Goal: Task Accomplishment & Management: Complete application form

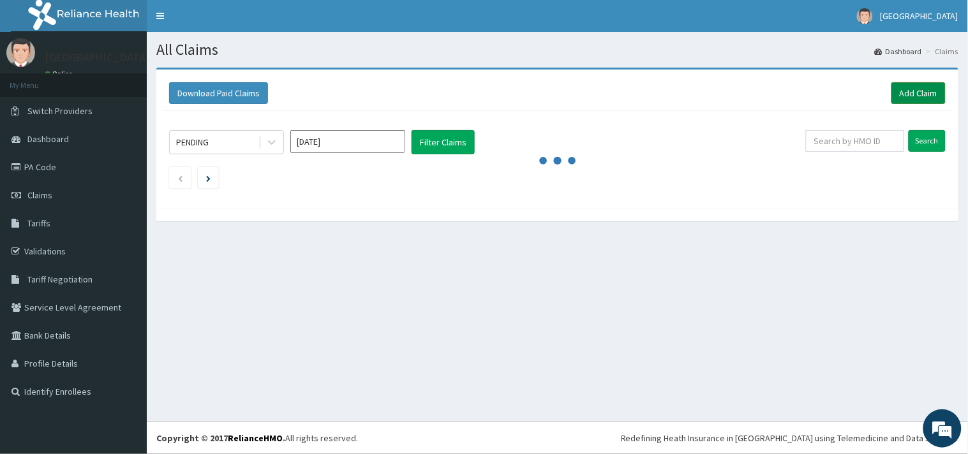
click at [911, 96] on link "Add Claim" at bounding box center [919, 93] width 54 height 22
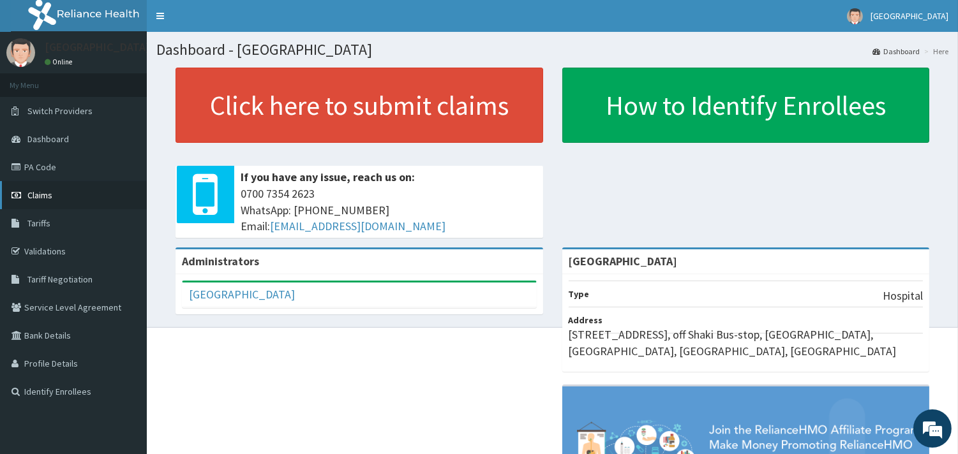
click at [64, 188] on link "Claims" at bounding box center [73, 195] width 147 height 28
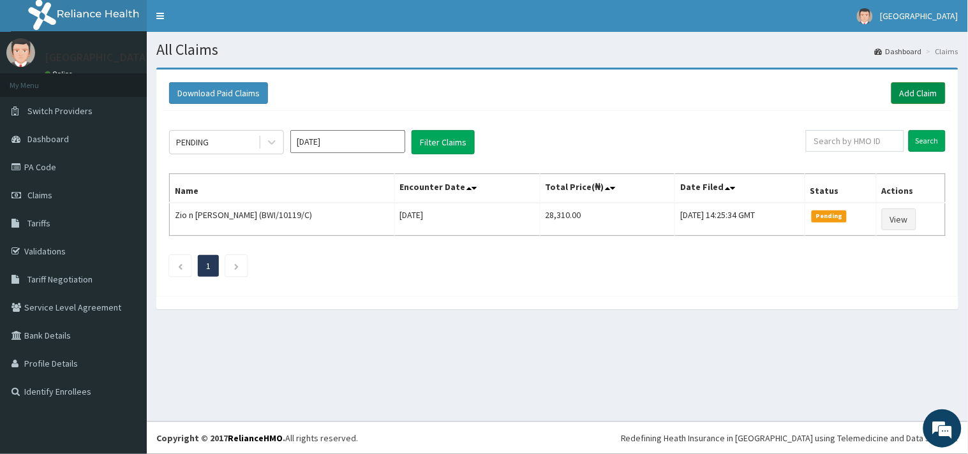
click at [929, 91] on link "Add Claim" at bounding box center [919, 93] width 54 height 22
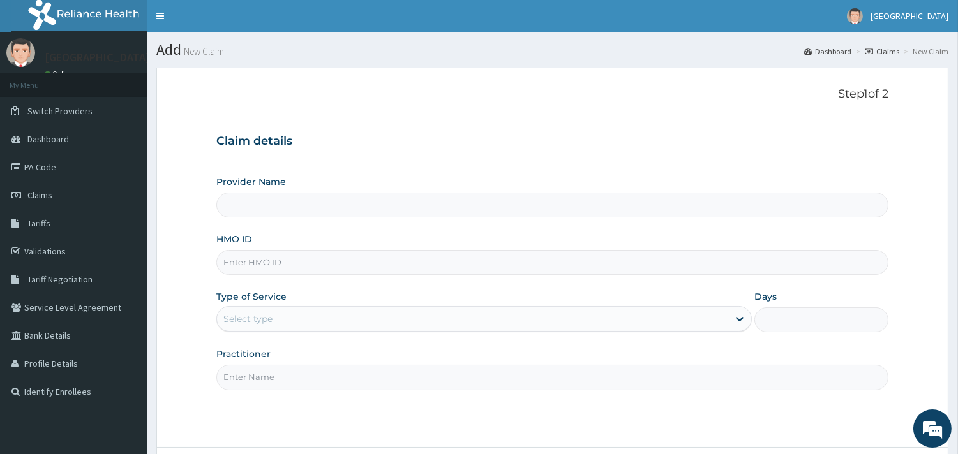
type input "Peaceful Health Hospital"
click at [258, 253] on input "HMO ID" at bounding box center [552, 262] width 672 height 25
paste input "IBL/10075/C"
type input "IBL/10075/C"
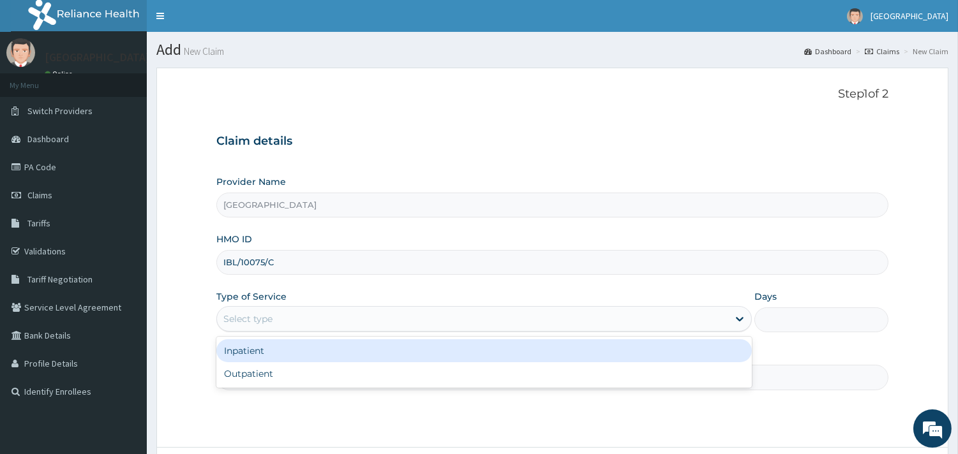
click at [340, 320] on div "Select type" at bounding box center [472, 319] width 511 height 20
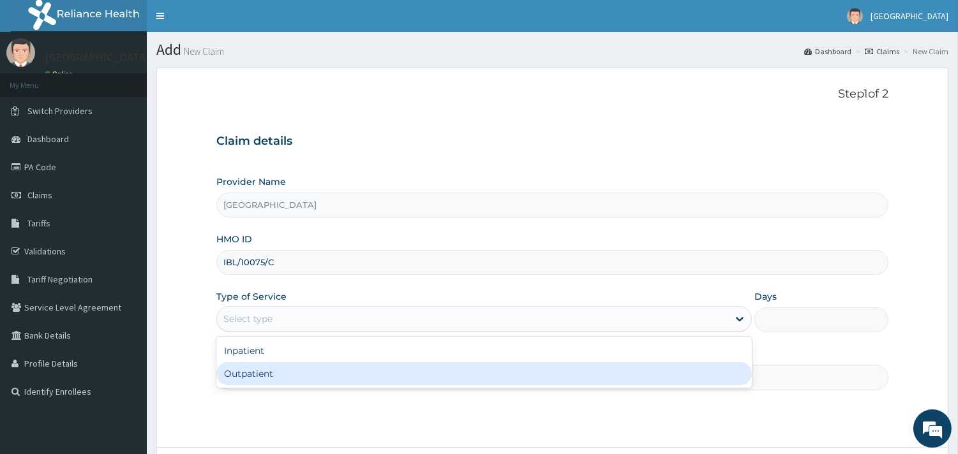
click at [283, 378] on div "Outpatient" at bounding box center [483, 374] width 535 height 23
type input "1"
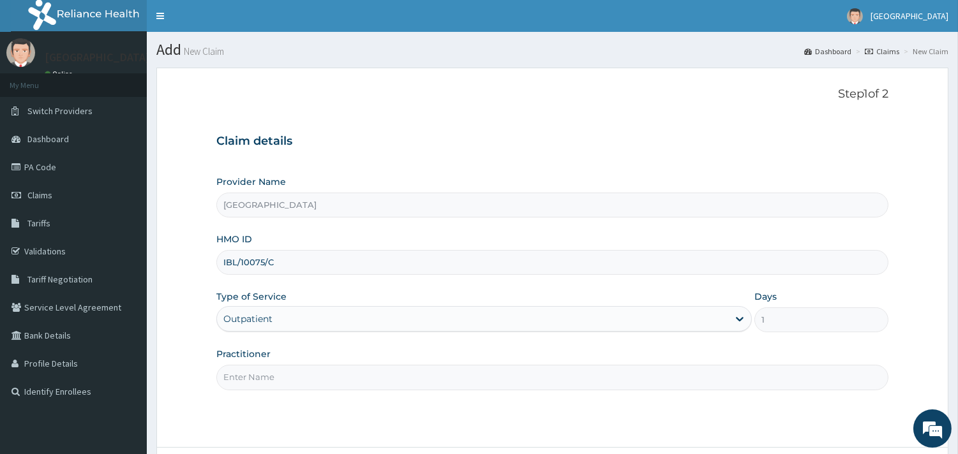
click at [283, 378] on input "Practitioner" at bounding box center [552, 377] width 672 height 25
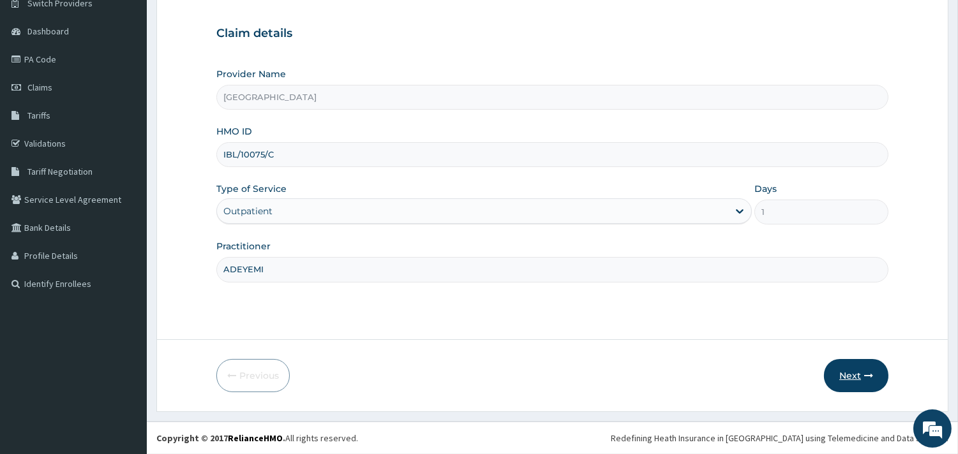
type input "ADEYEMI"
click at [864, 375] on icon "button" at bounding box center [868, 375] width 9 height 9
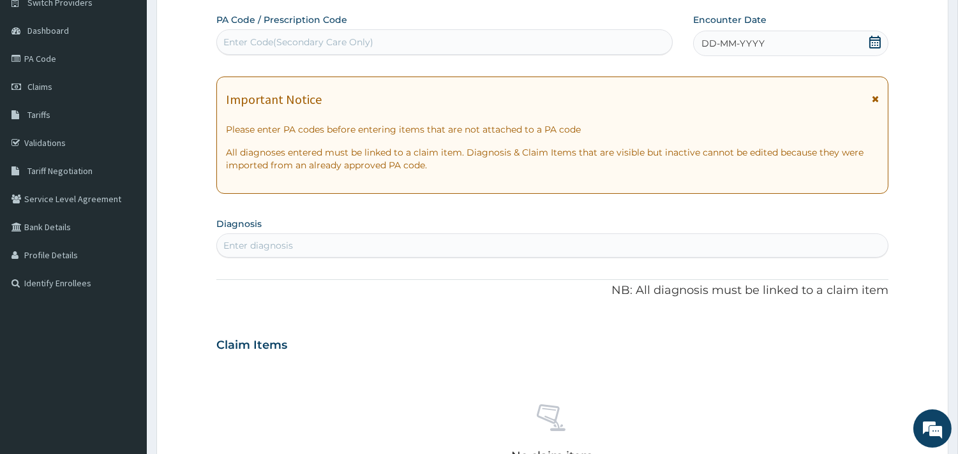
click at [876, 40] on icon at bounding box center [874, 42] width 11 height 13
click at [283, 241] on div "Enter diagnosis" at bounding box center [258, 245] width 70 height 13
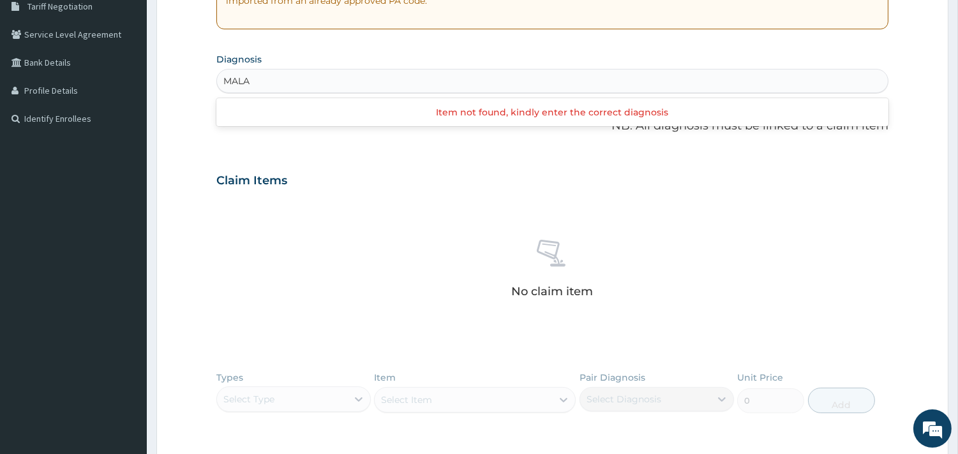
scroll to position [0, 0]
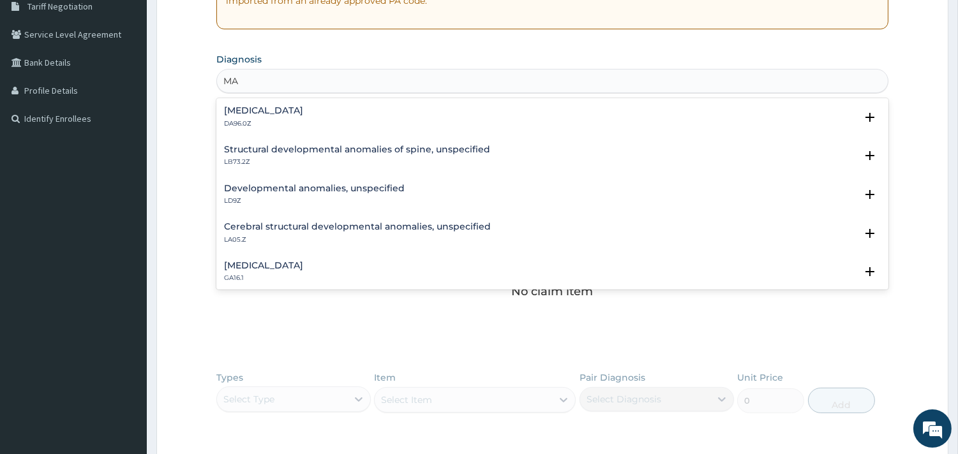
type input "M"
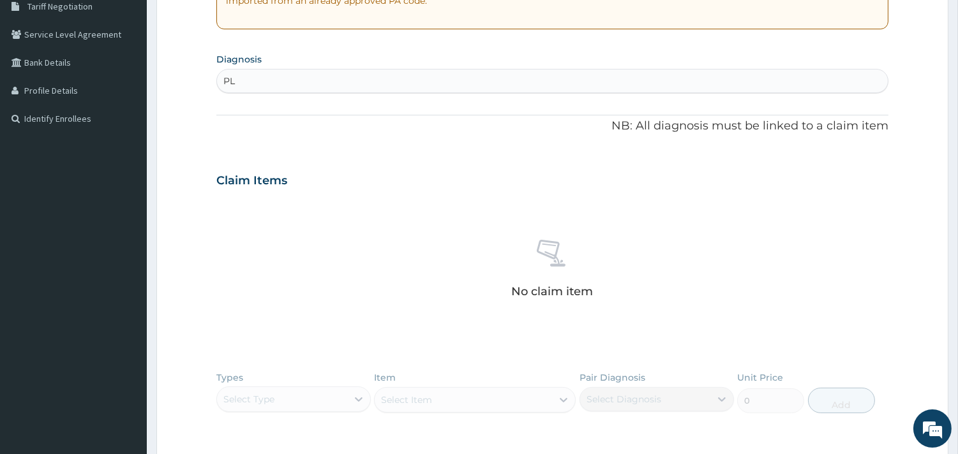
type input "P"
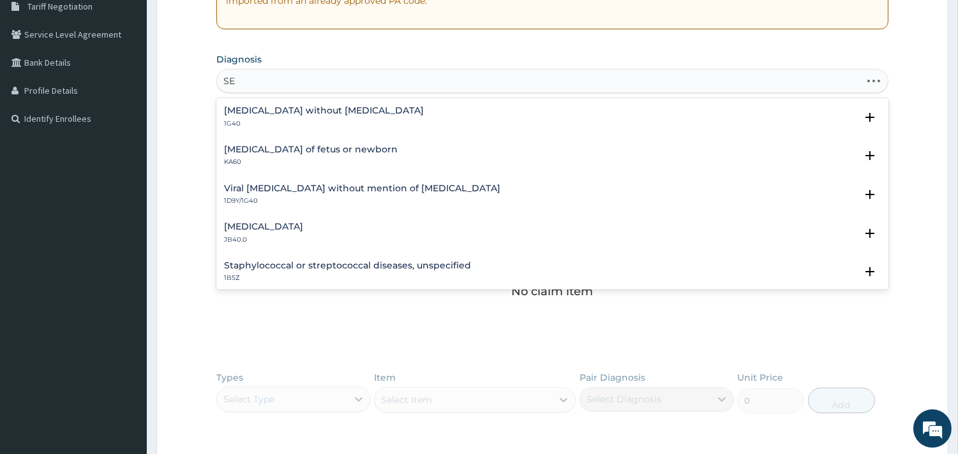
type input "S"
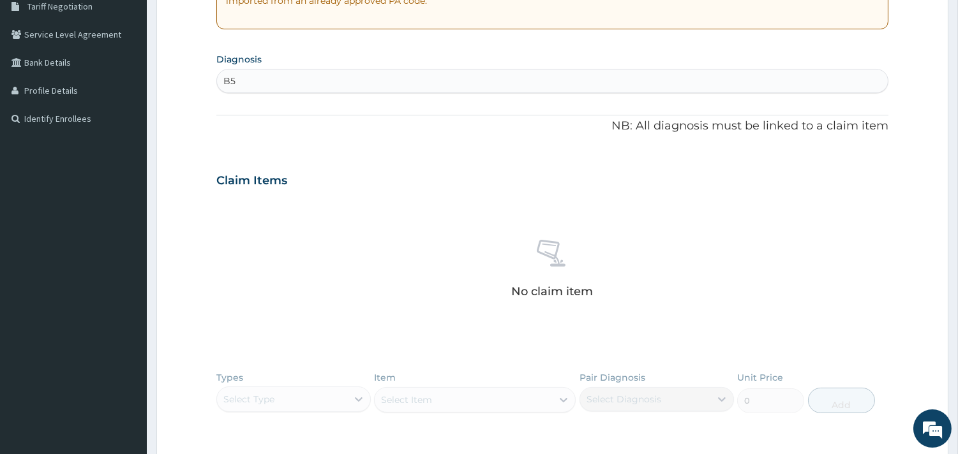
type input "B"
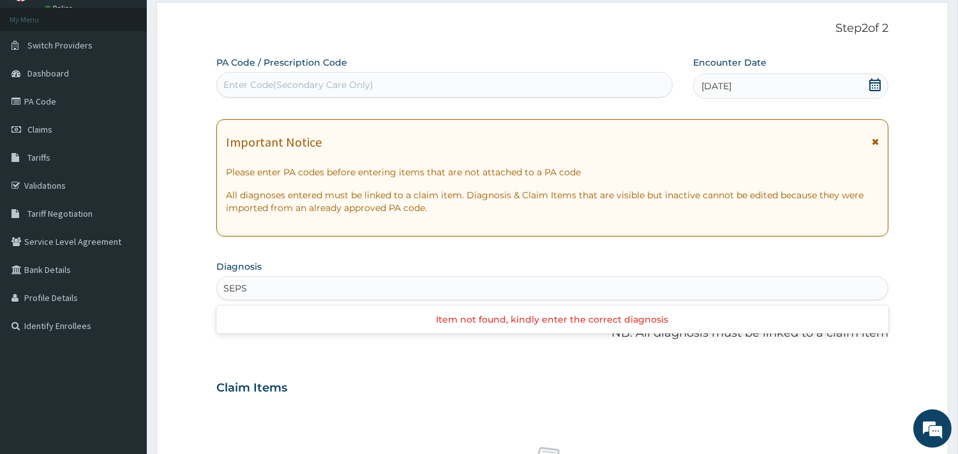
scroll to position [64, 0]
type input "SEPS"
click at [80, 102] on link "PA Code" at bounding box center [73, 103] width 147 height 28
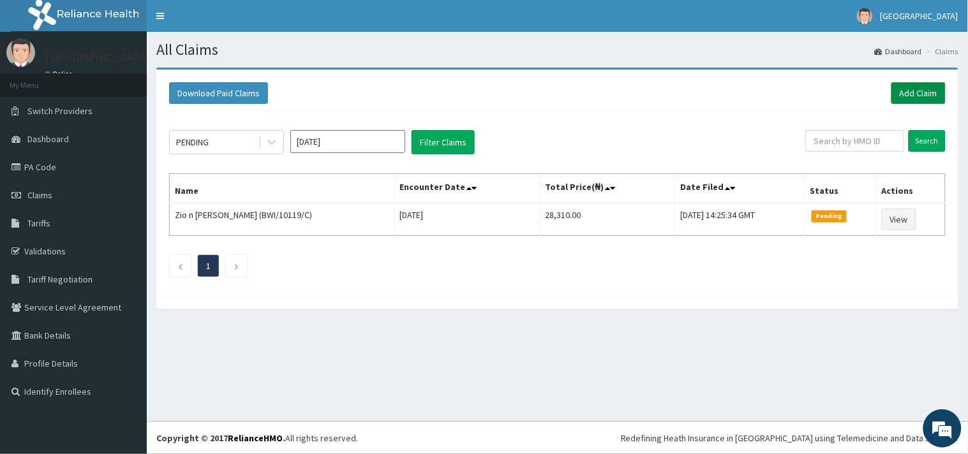
click at [909, 97] on link "Add Claim" at bounding box center [919, 93] width 54 height 22
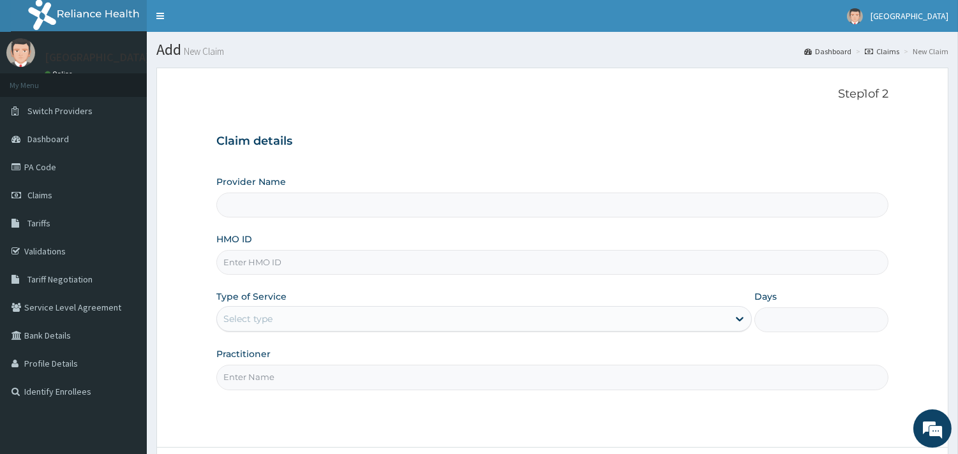
type input "[GEOGRAPHIC_DATA]"
click at [332, 260] on input "HMO ID" at bounding box center [552, 262] width 672 height 25
paste input "IBL/10075/C"
type input "IBL/10075/C"
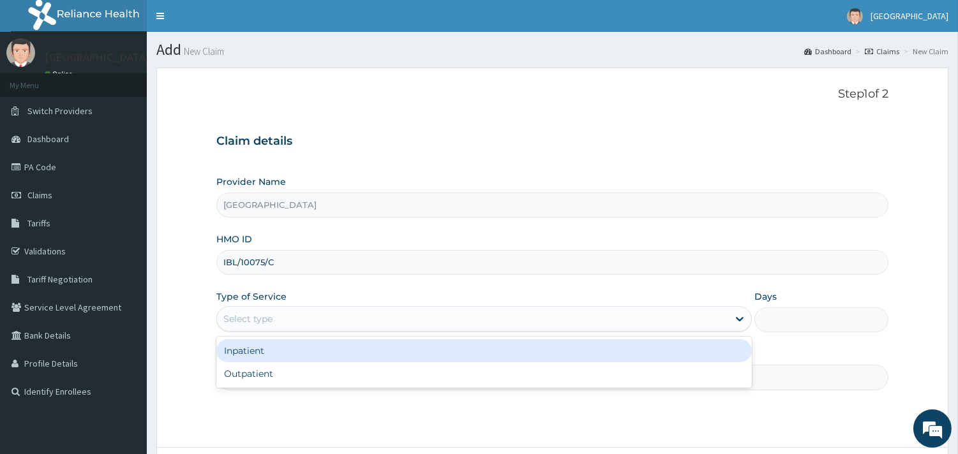
click at [373, 308] on div "Select type" at bounding box center [483, 319] width 535 height 26
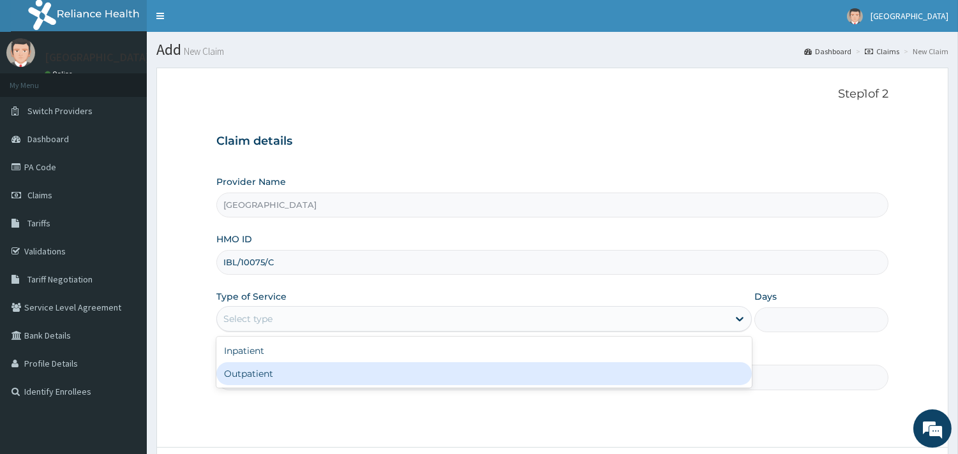
click at [355, 371] on div "Outpatient" at bounding box center [483, 374] width 535 height 23
type input "1"
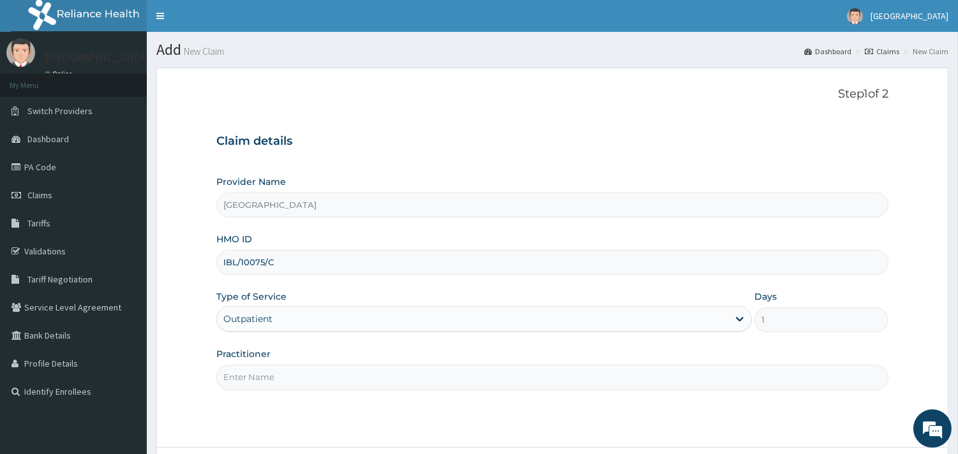
drag, startPoint x: 637, startPoint y: 394, endPoint x: 626, endPoint y: 387, distance: 12.9
click at [626, 387] on div "Step 1 of 2 Claim details Provider Name Peaceful Health Hospital HMO ID IBL/100…" at bounding box center [552, 257] width 672 height 341
click at [626, 387] on input "Practitioner" at bounding box center [552, 377] width 672 height 25
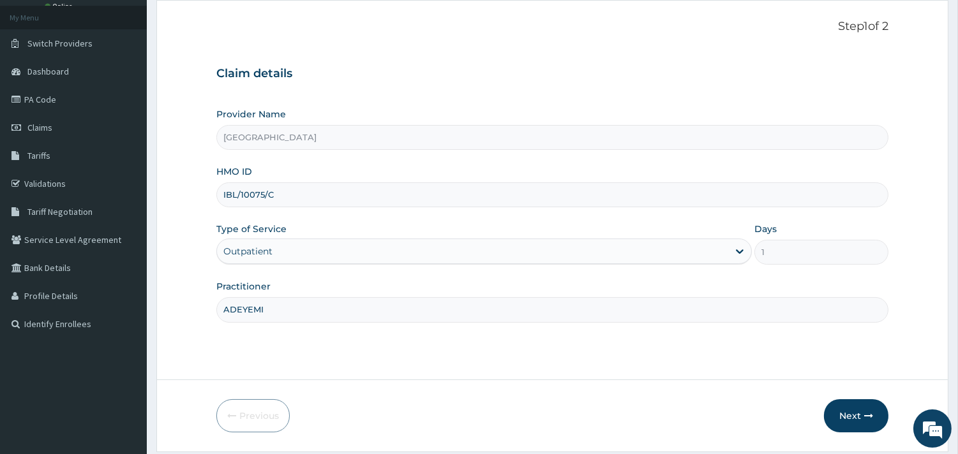
scroll to position [109, 0]
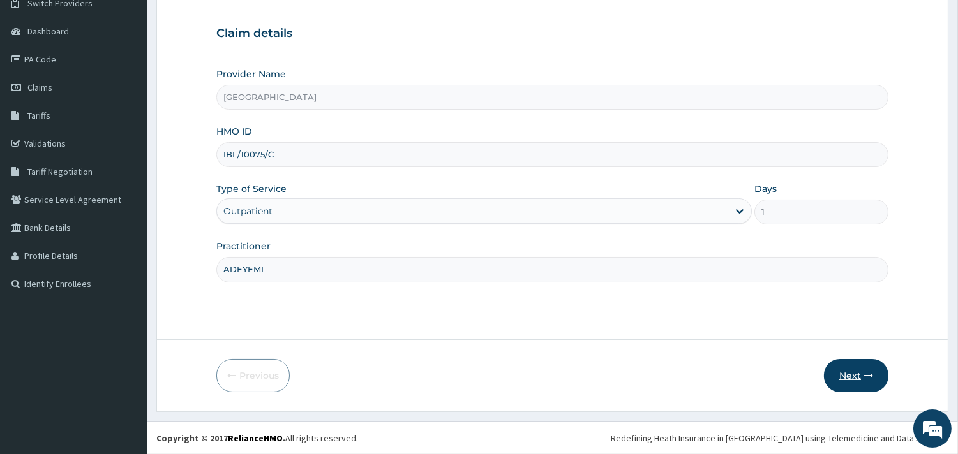
type input "ADEYEMI"
click at [851, 372] on button "Next" at bounding box center [856, 375] width 64 height 33
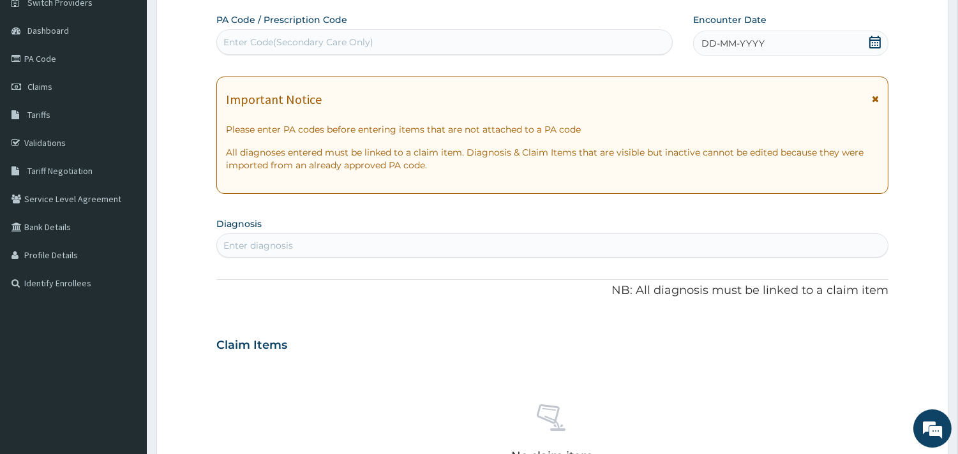
click at [878, 42] on icon at bounding box center [874, 42] width 11 height 13
click at [338, 250] on div "Enter diagnosis" at bounding box center [552, 246] width 671 height 20
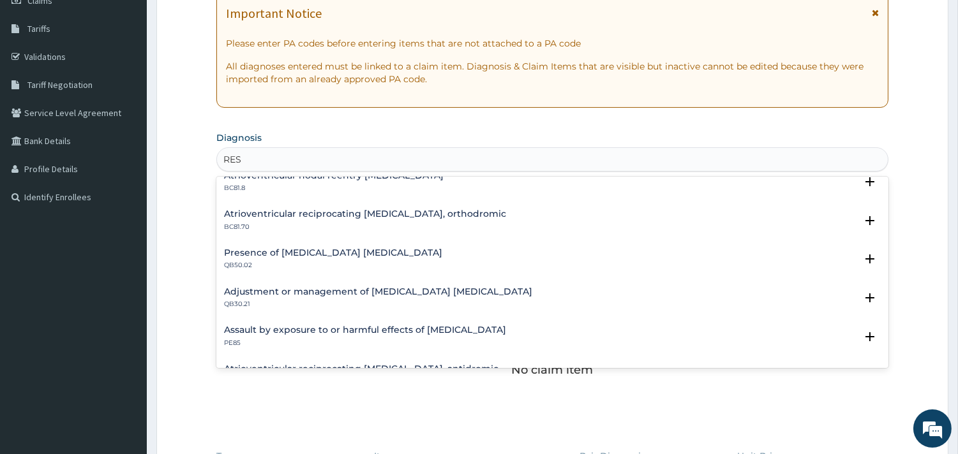
scroll to position [1748, 0]
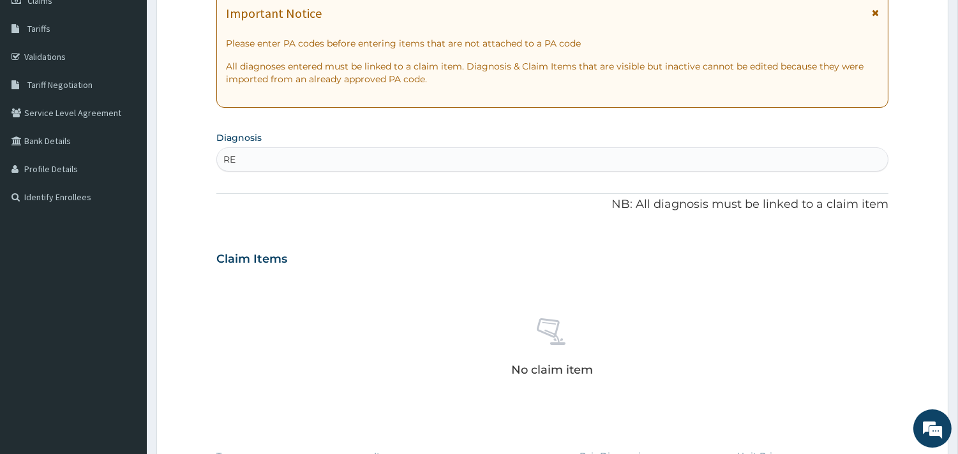
type input "R"
type input "B"
